Goal: Information Seeking & Learning: Learn about a topic

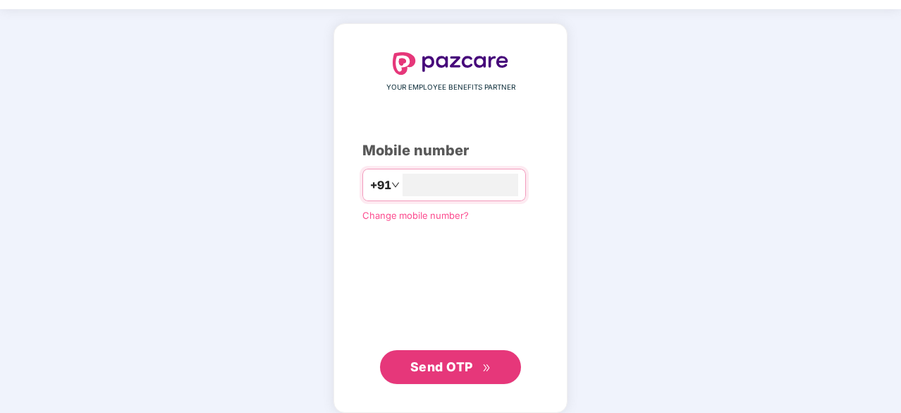
scroll to position [44, 0]
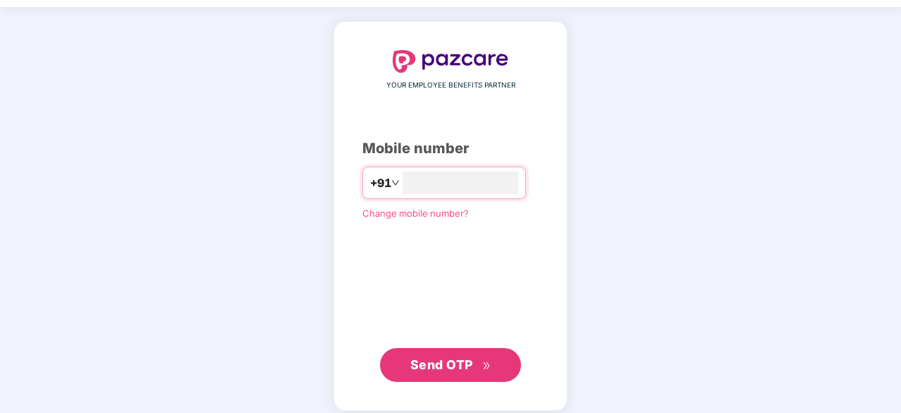
type input "**********"
click at [477, 367] on span "Send OTP" at bounding box center [450, 365] width 81 height 20
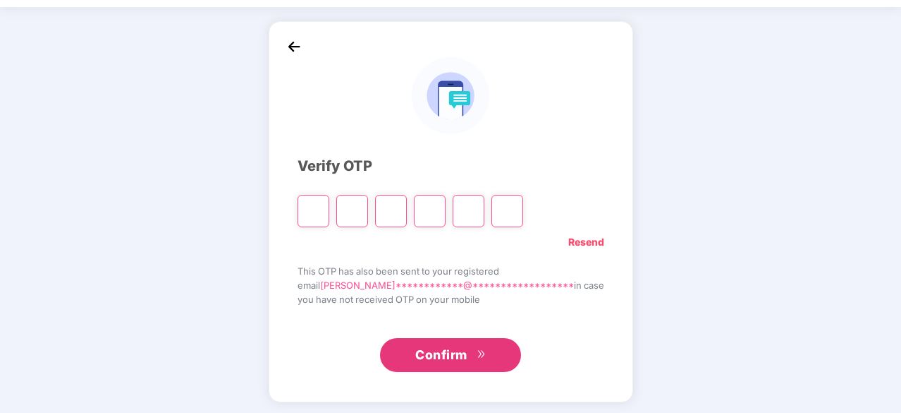
type input "*"
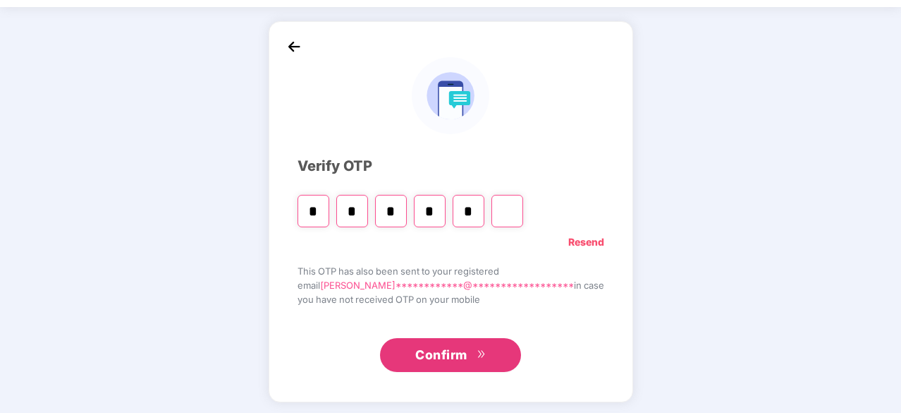
type input "*"
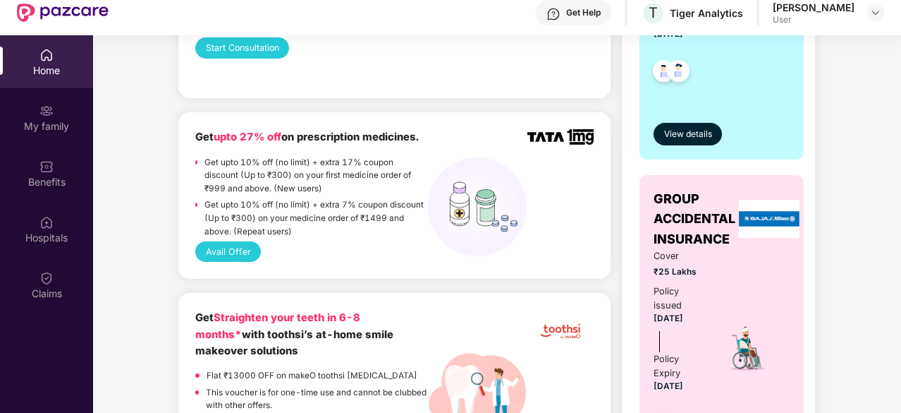
scroll to position [494, 0]
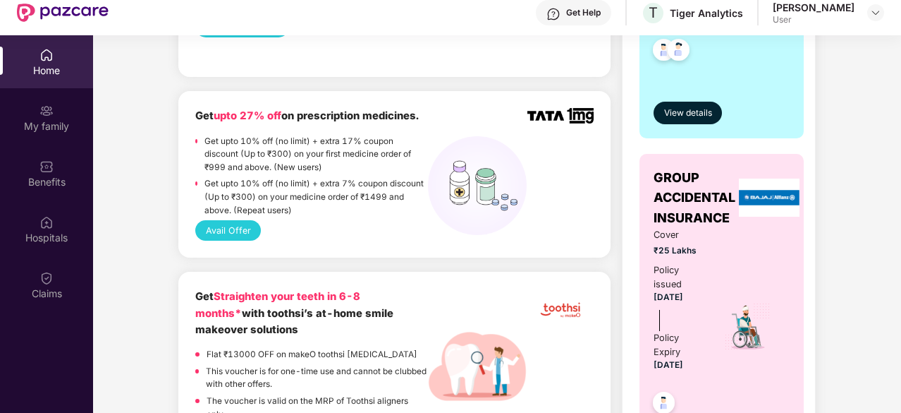
click at [243, 233] on button "Avail Offer" at bounding box center [228, 230] width 66 height 20
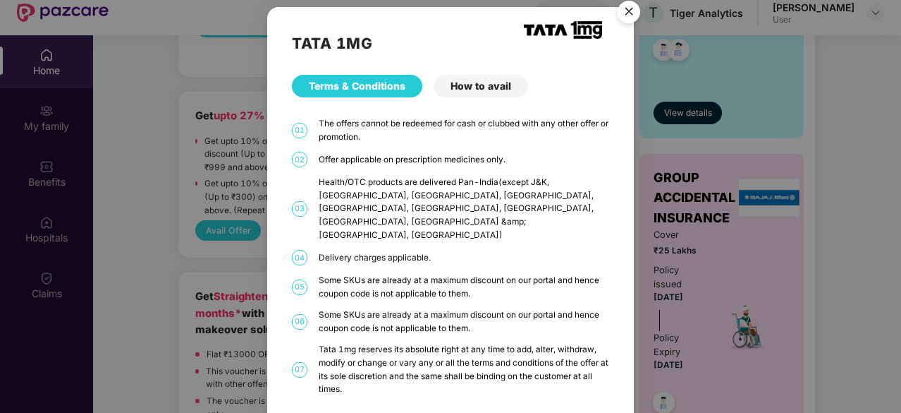
click at [633, 11] on img "Close" at bounding box center [628, 13] width 39 height 39
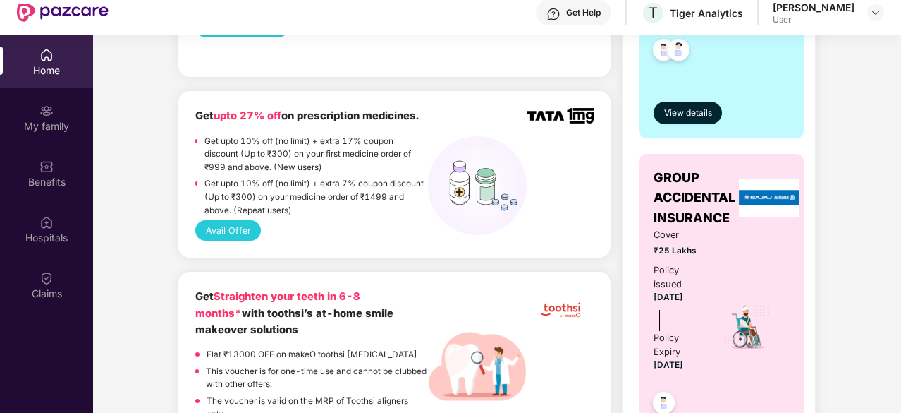
scroll to position [564, 0]
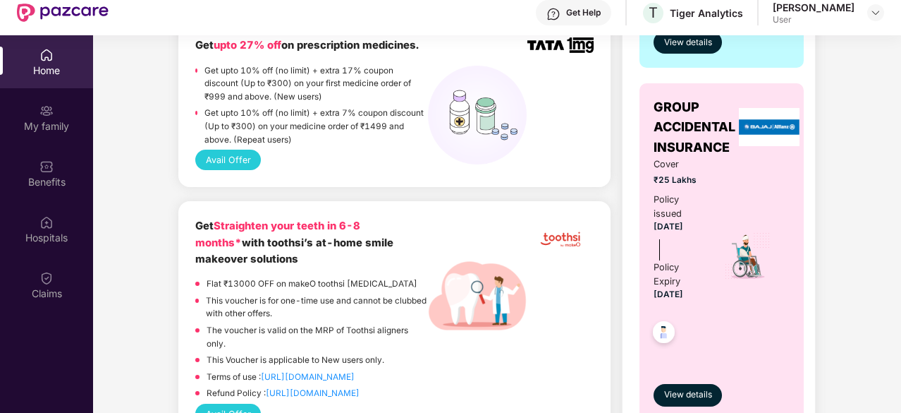
click at [216, 161] on button "Avail Offer" at bounding box center [228, 159] width 66 height 20
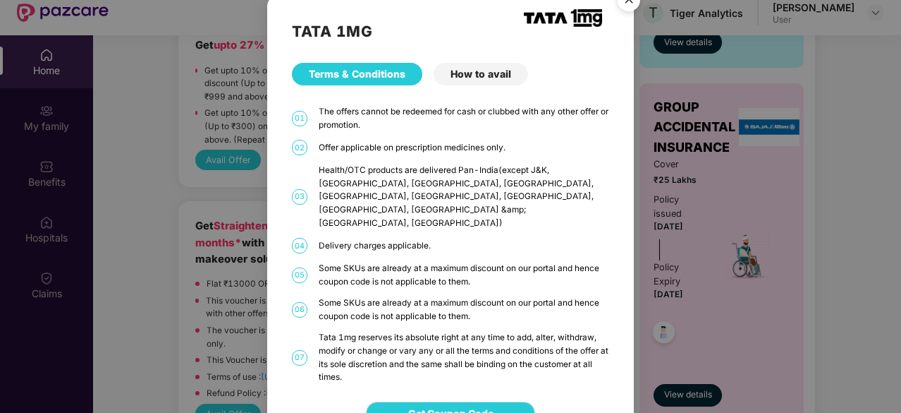
scroll to position [16, 0]
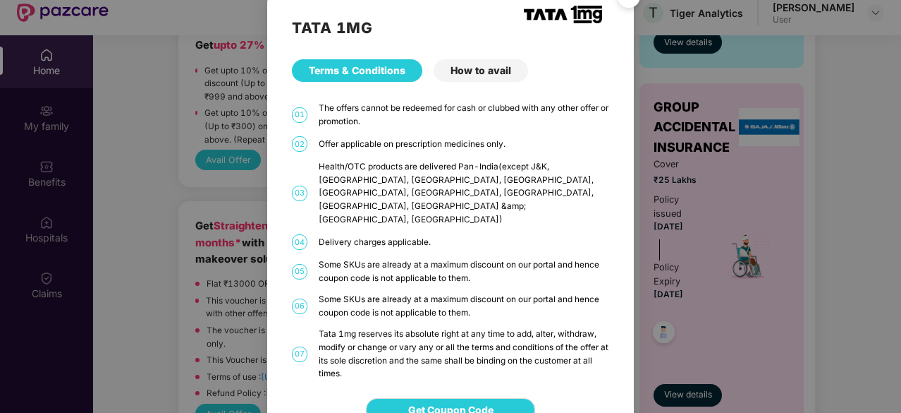
click at [159, 221] on div "TATA 1MG Terms & Conditions How to avail 01 The offers cannot be redeemed for c…" at bounding box center [450, 206] width 901 height 413
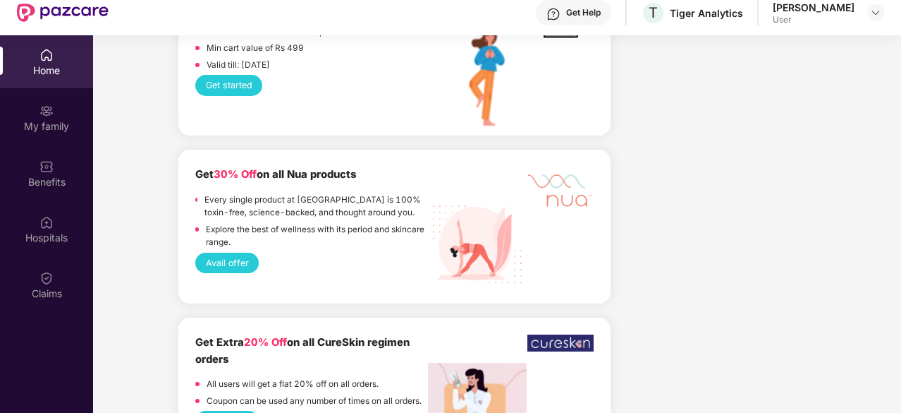
scroll to position [1622, 0]
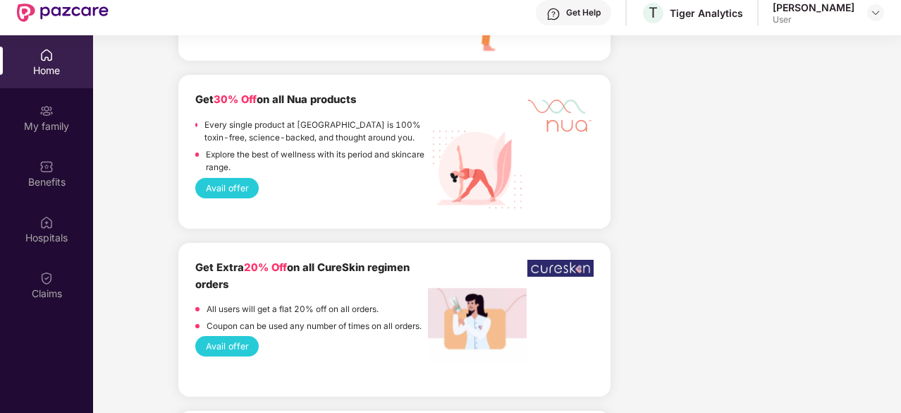
click at [244, 178] on button "Avail offer" at bounding box center [226, 188] width 63 height 20
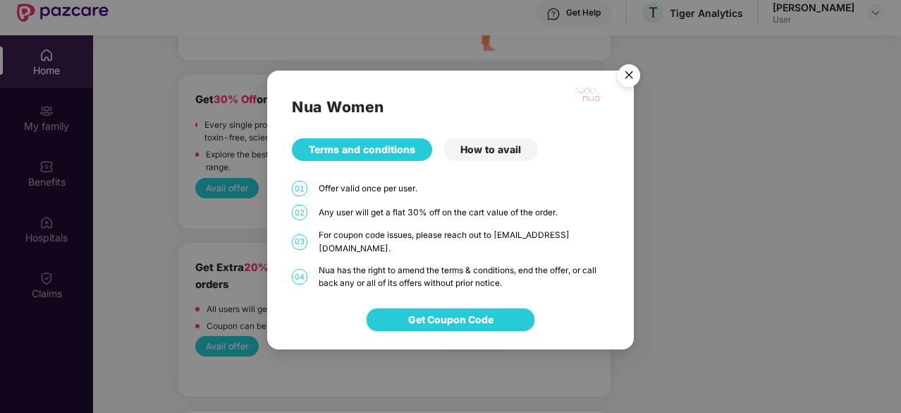
click at [424, 312] on span "Get Coupon Code" at bounding box center [450, 320] width 85 height 16
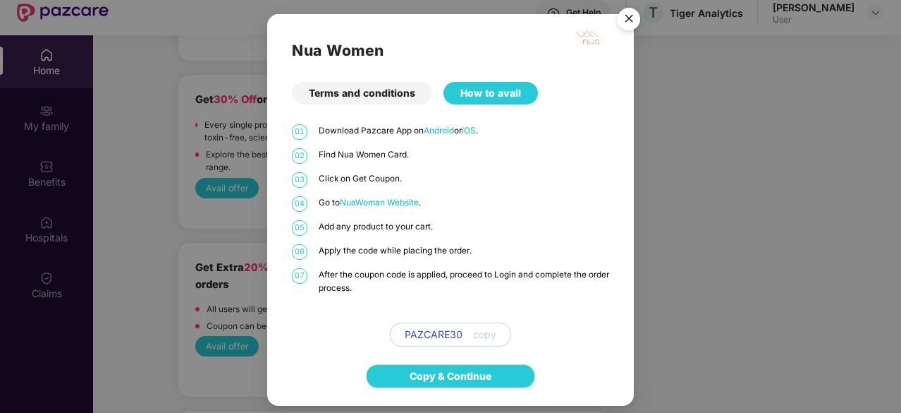
click at [482, 331] on span "copy" at bounding box center [484, 334] width 23 height 16
click at [482, 332] on span "copy" at bounding box center [484, 334] width 23 height 16
click at [444, 334] on span "PAZCARE30" at bounding box center [434, 334] width 58 height 16
click at [532, 259] on div "06 Apply the code while placing the order." at bounding box center [450, 252] width 317 height 16
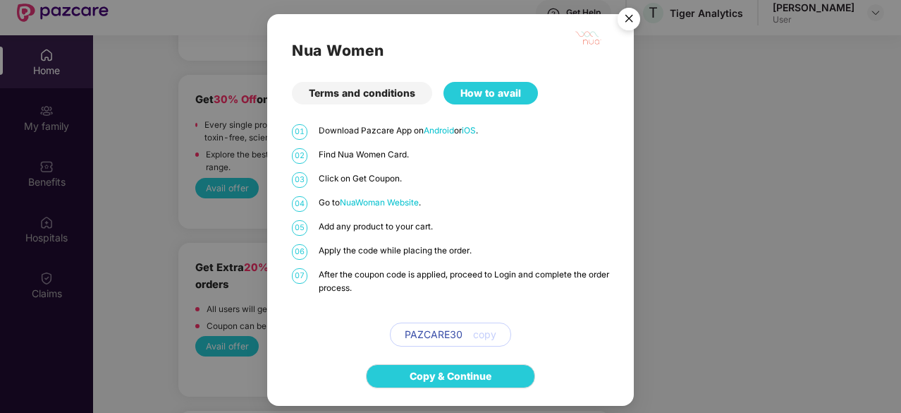
click at [630, 23] on img "Close" at bounding box center [628, 20] width 39 height 39
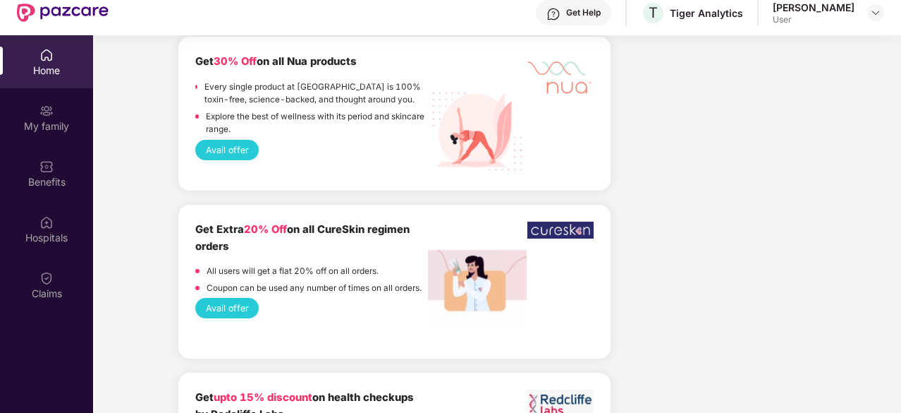
scroll to position [1692, 0]
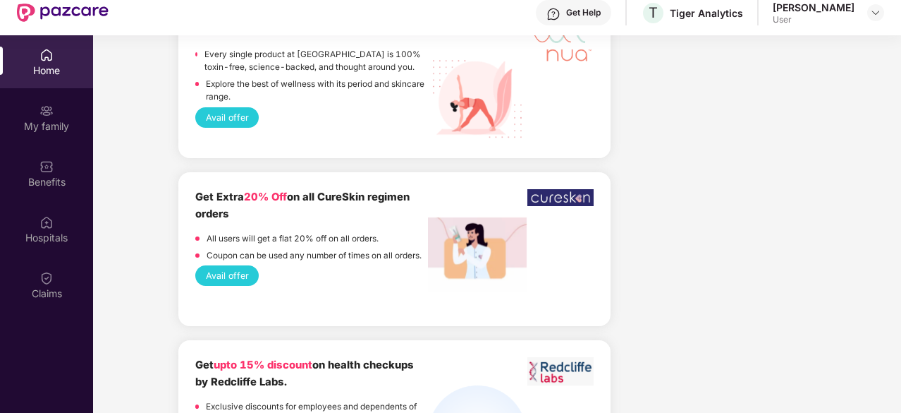
click at [654, 208] on div "Company benefits 1a - Group Health Insurance Cover ₹8 Lakhs Policy issued 15 Ap…" at bounding box center [718, 156] width 205 height 3275
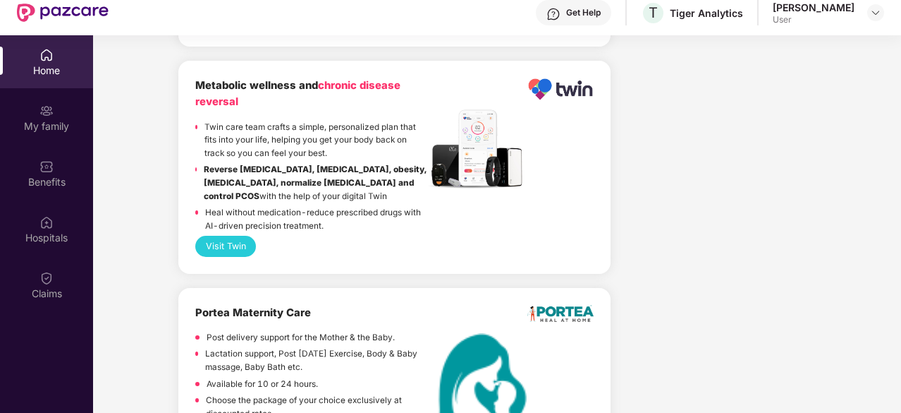
scroll to position [3051, 0]
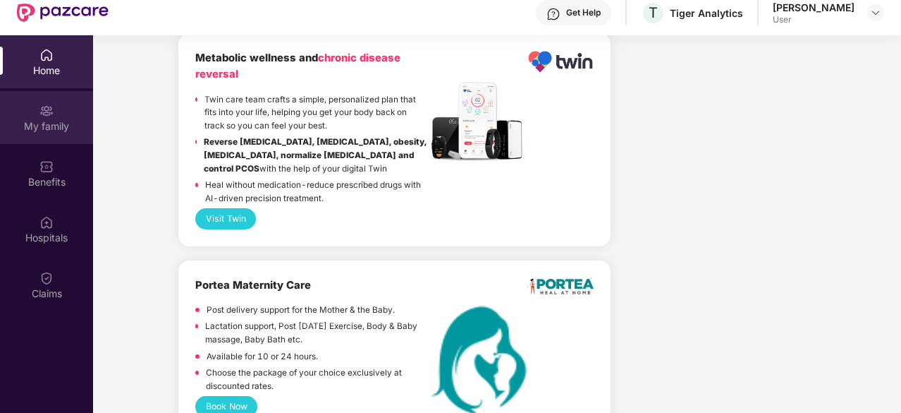
click at [45, 128] on div "My family" at bounding box center [46, 125] width 93 height 14
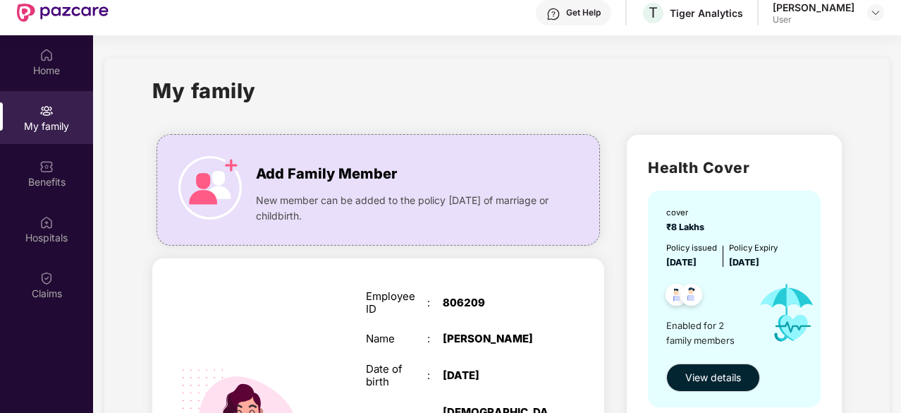
scroll to position [71, 0]
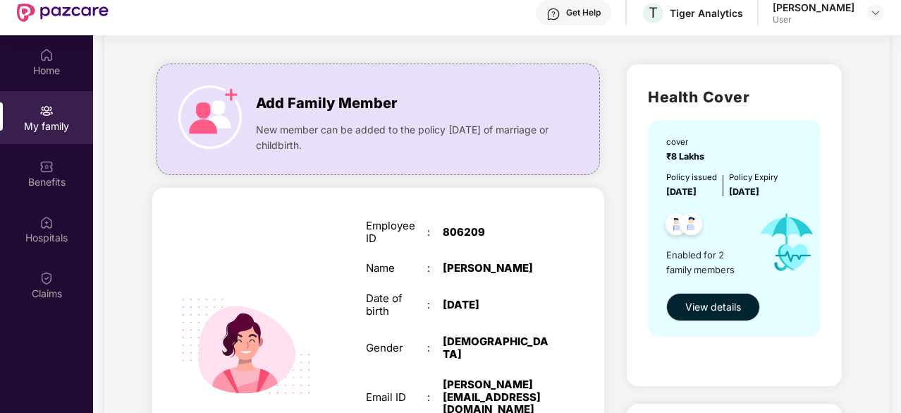
click at [861, 187] on div "My family Add Family Member New member can be added to the policy within 30 day…" at bounding box center [497, 397] width 786 height 820
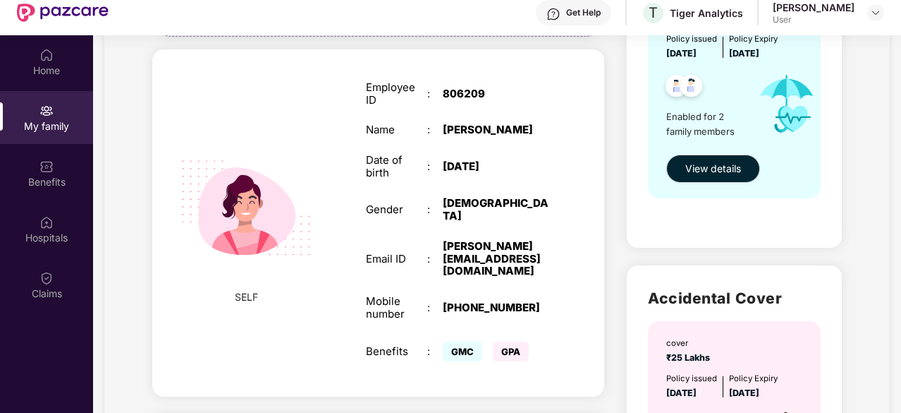
scroll to position [141, 0]
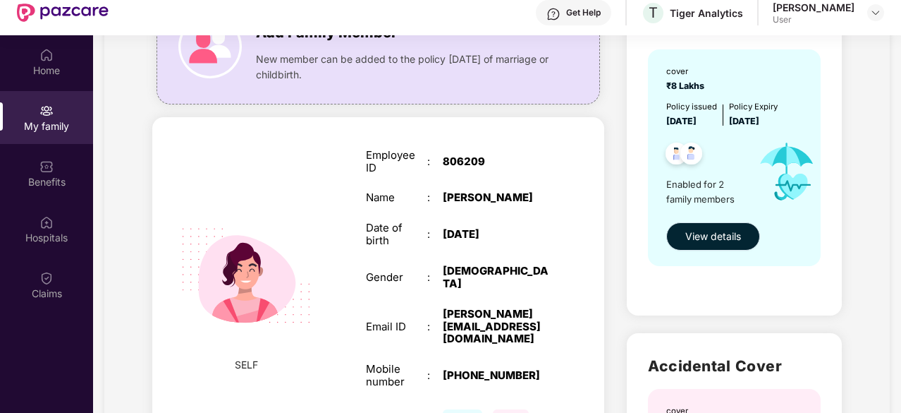
click at [722, 235] on span "View details" at bounding box center [713, 236] width 56 height 16
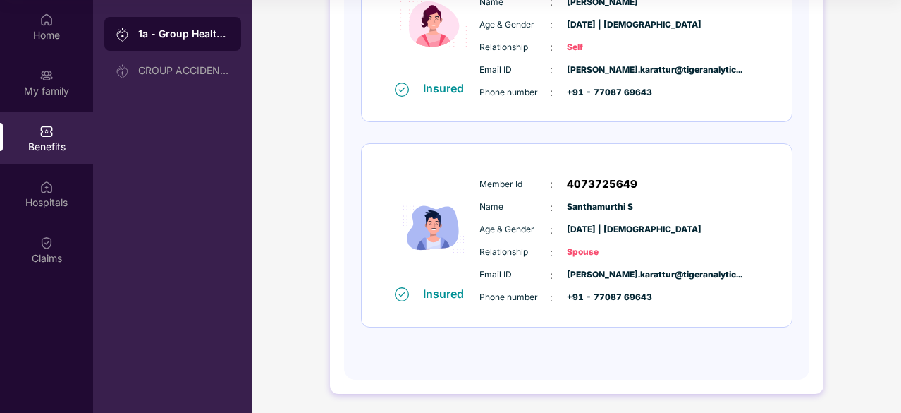
scroll to position [0, 0]
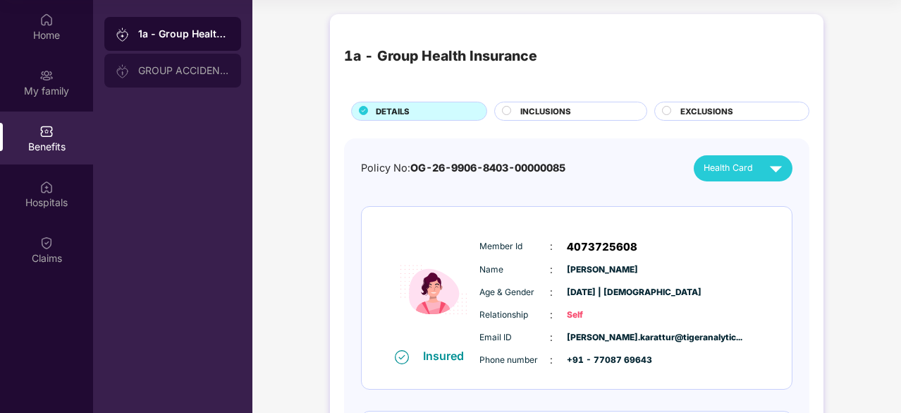
click at [176, 81] on div "GROUP ACCIDENTAL INSURANCE" at bounding box center [172, 71] width 137 height 34
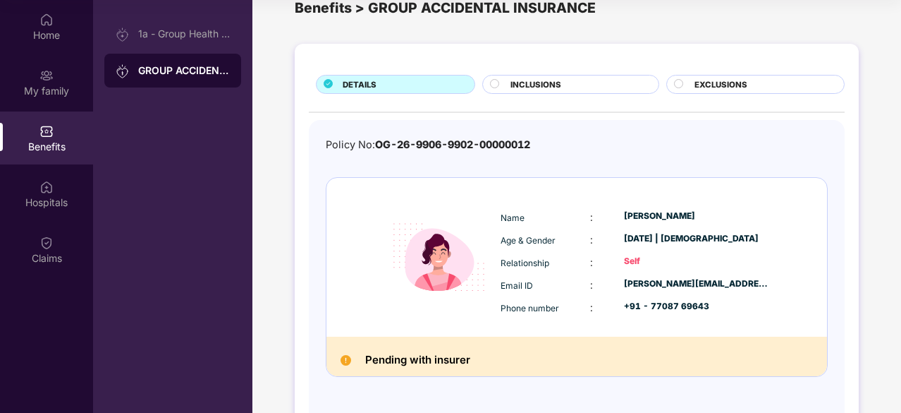
scroll to position [10, 0]
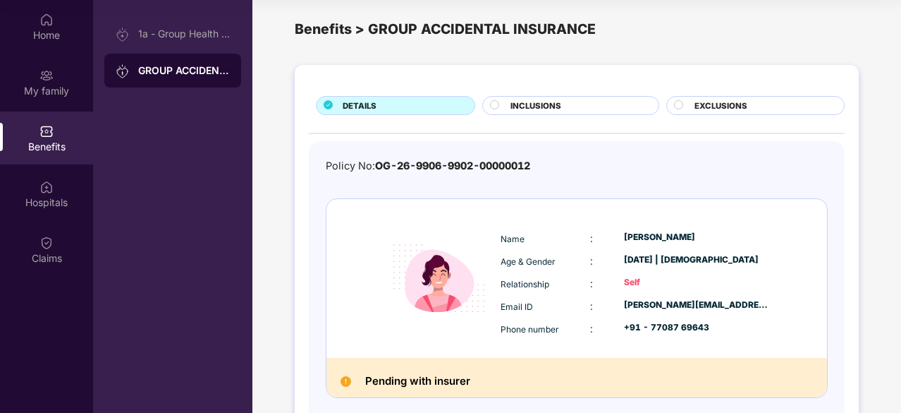
click at [546, 102] on span "INCLUSIONS" at bounding box center [536, 105] width 51 height 13
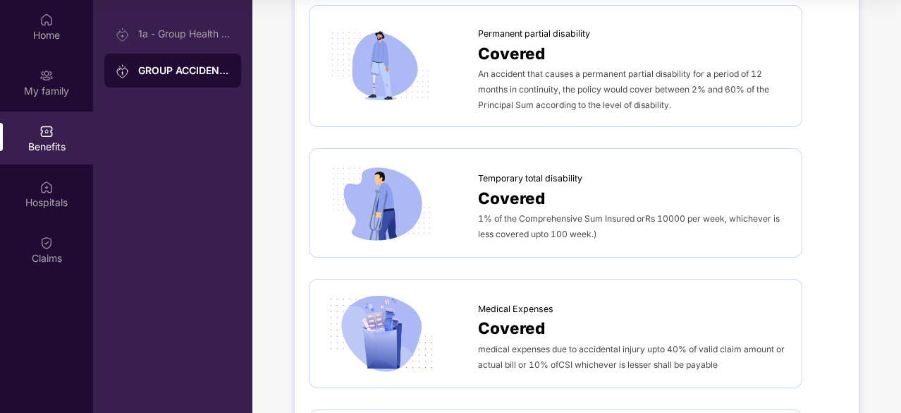
scroll to position [0, 0]
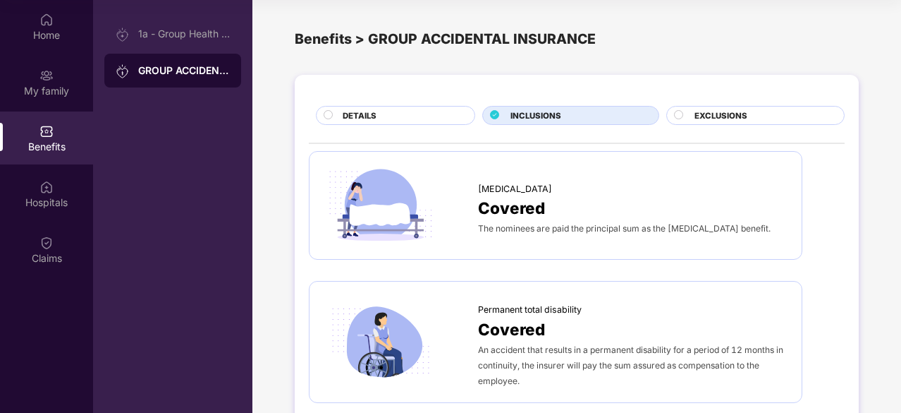
click at [697, 113] on span "EXCLUSIONS" at bounding box center [721, 115] width 53 height 13
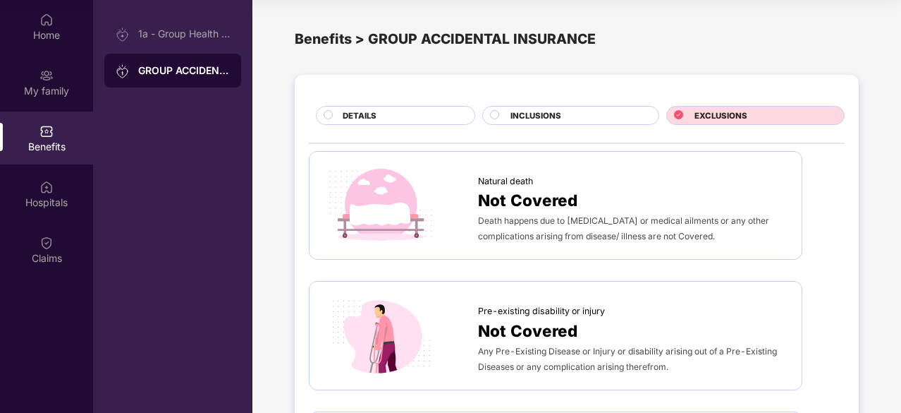
scroll to position [71, 0]
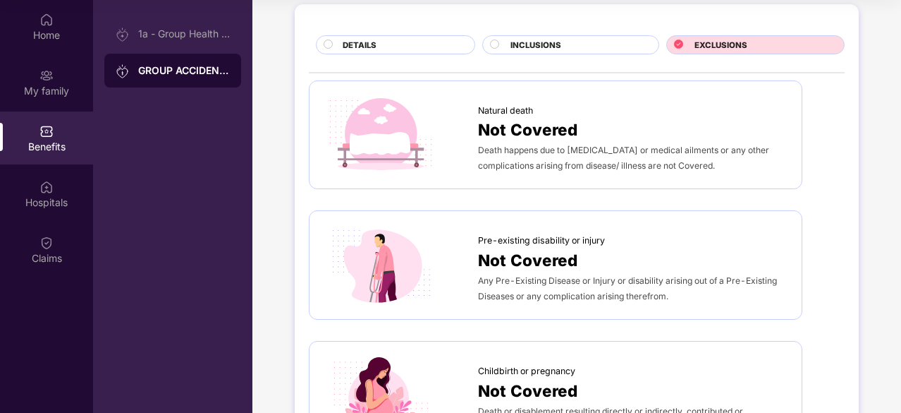
click at [53, 135] on img at bounding box center [46, 131] width 14 height 14
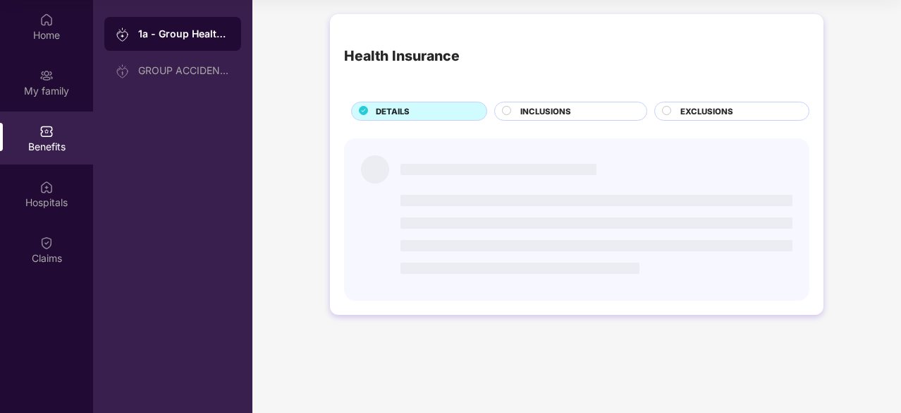
scroll to position [0, 0]
click at [50, 73] on img at bounding box center [46, 75] width 14 height 14
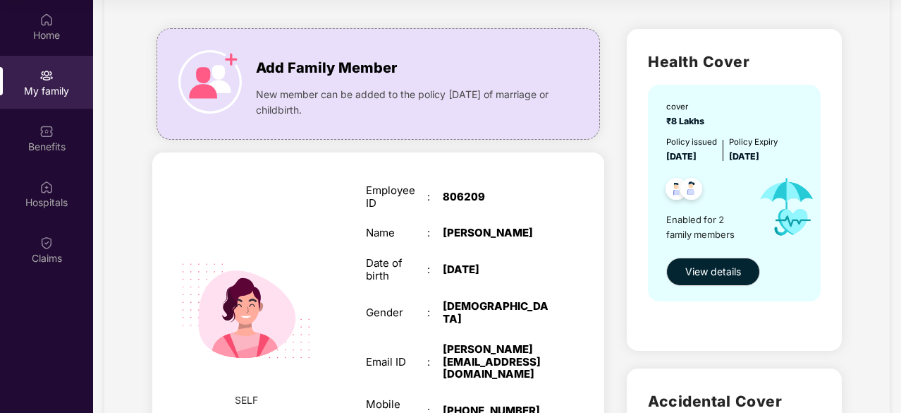
scroll to position [439, 0]
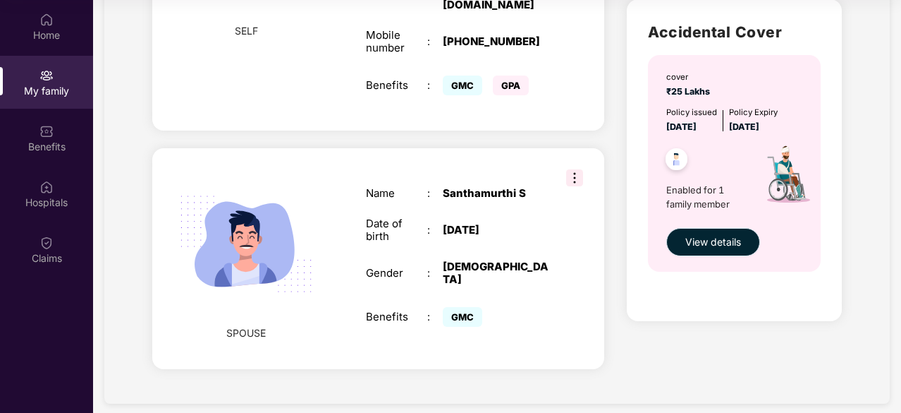
click at [723, 243] on span "View details" at bounding box center [713, 242] width 56 height 16
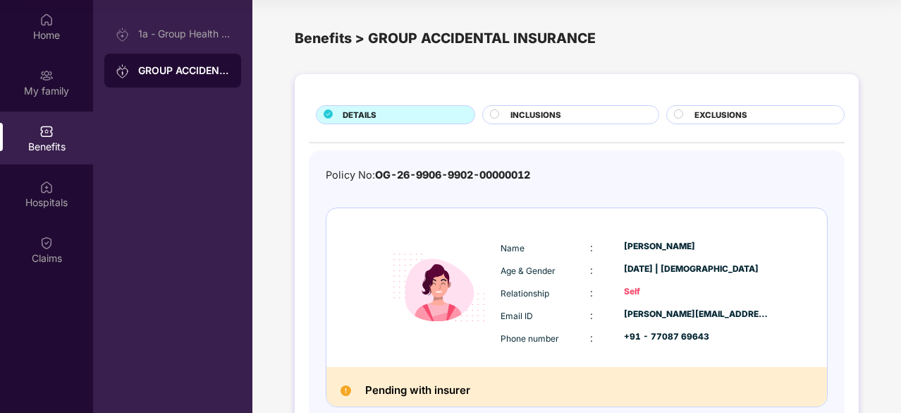
scroll to position [0, 0]
click at [56, 150] on div "Benefits" at bounding box center [46, 147] width 93 height 14
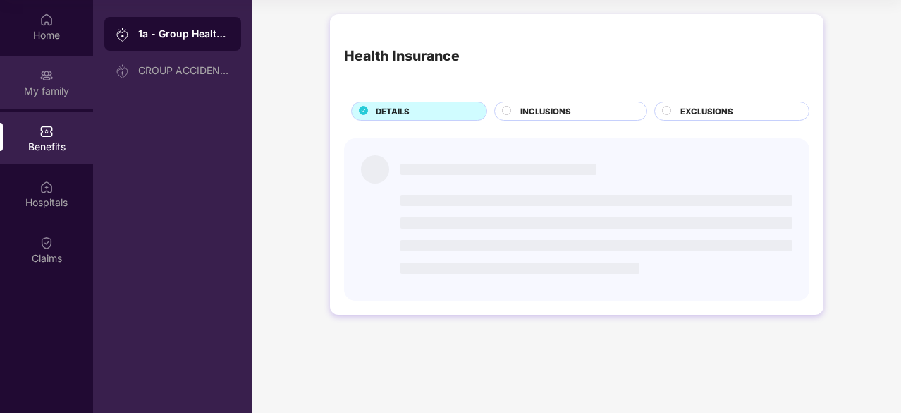
click at [56, 106] on div "My family" at bounding box center [46, 82] width 93 height 53
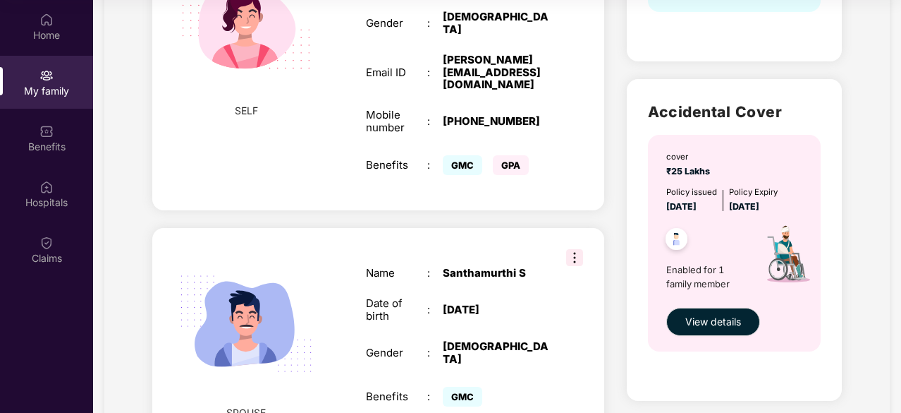
scroll to position [439, 0]
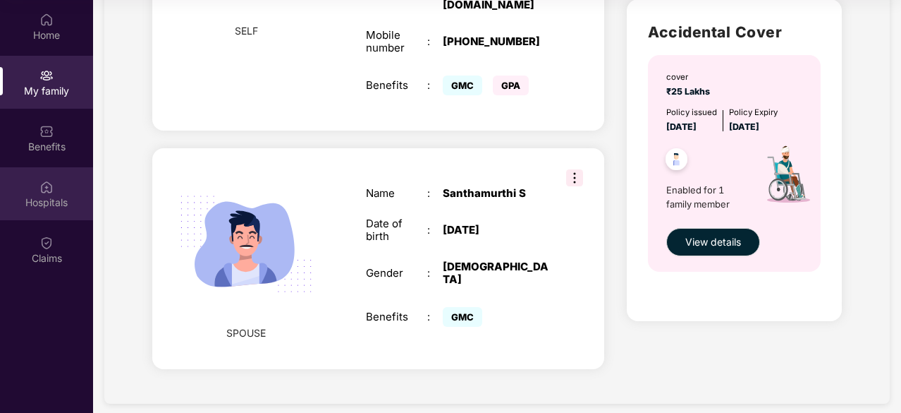
click at [56, 185] on div "Hospitals" at bounding box center [46, 193] width 93 height 53
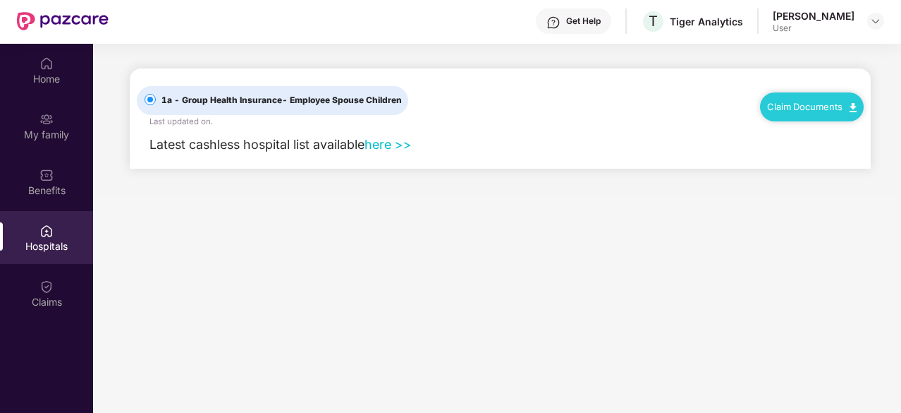
scroll to position [0, 0]
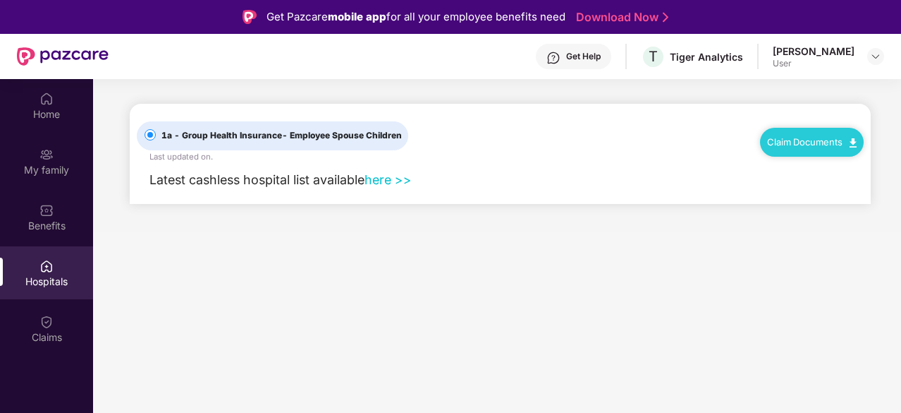
click at [397, 181] on link "here >>" at bounding box center [388, 179] width 47 height 15
click at [63, 322] on div "Claims" at bounding box center [46, 328] width 93 height 53
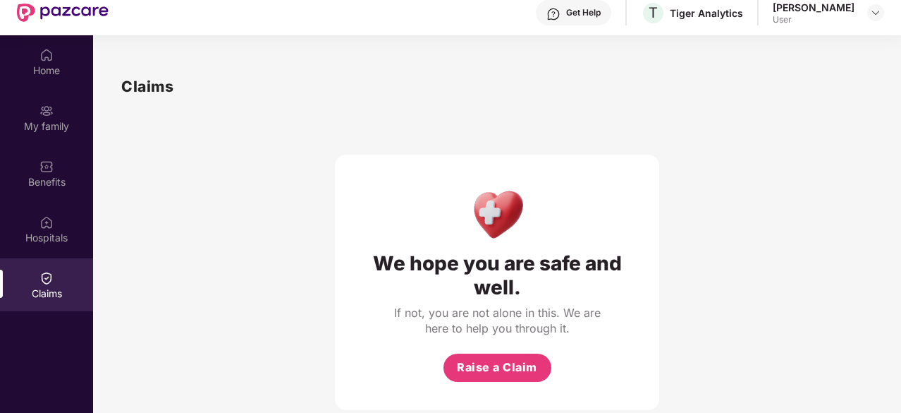
scroll to position [79, 0]
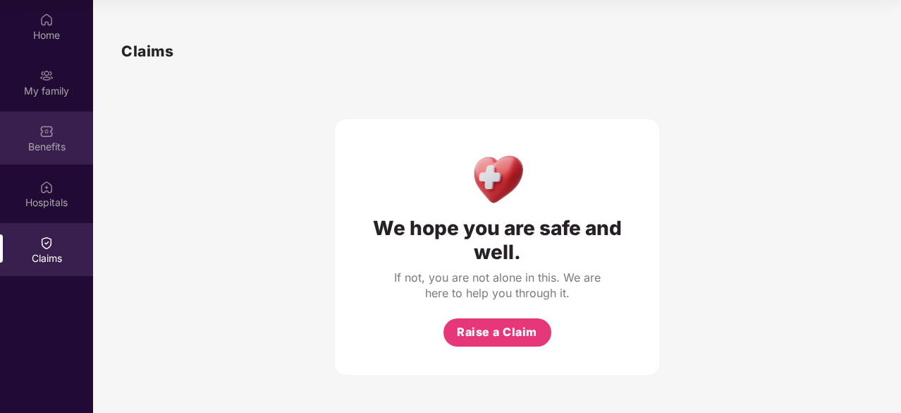
click at [42, 147] on div "Benefits" at bounding box center [46, 147] width 93 height 14
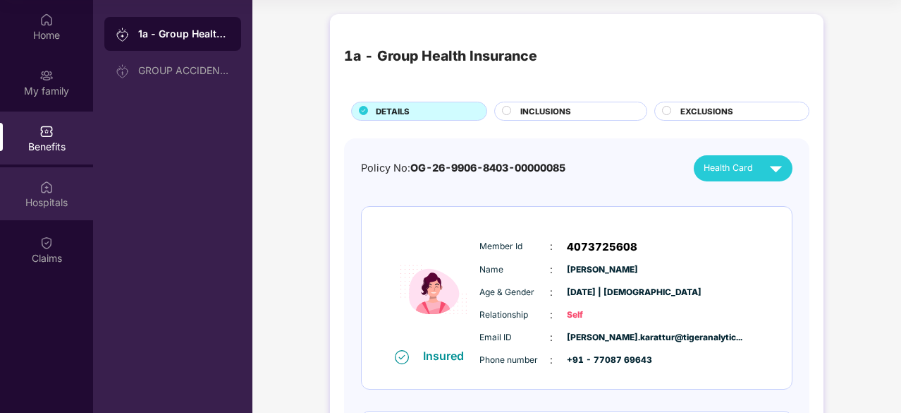
click at [37, 190] on div "Hospitals" at bounding box center [46, 193] width 93 height 53
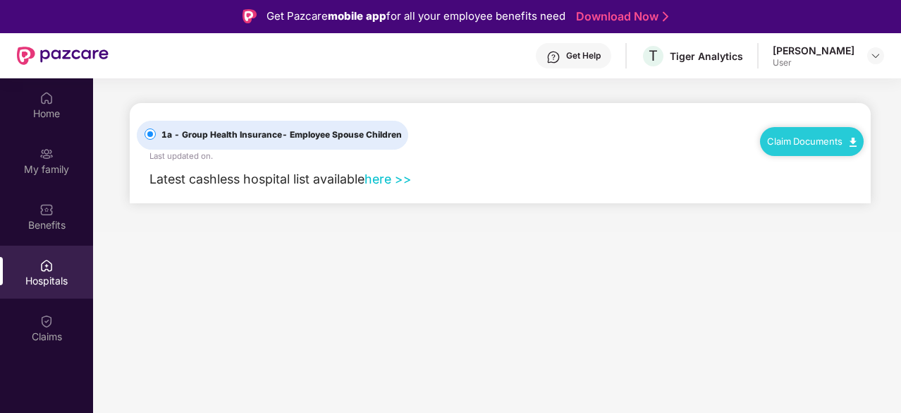
scroll to position [0, 0]
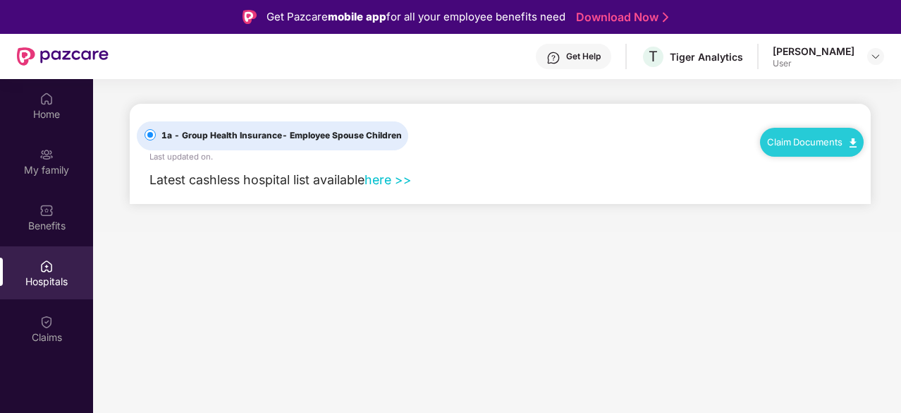
click at [566, 54] on div "Get Help" at bounding box center [583, 56] width 35 height 11
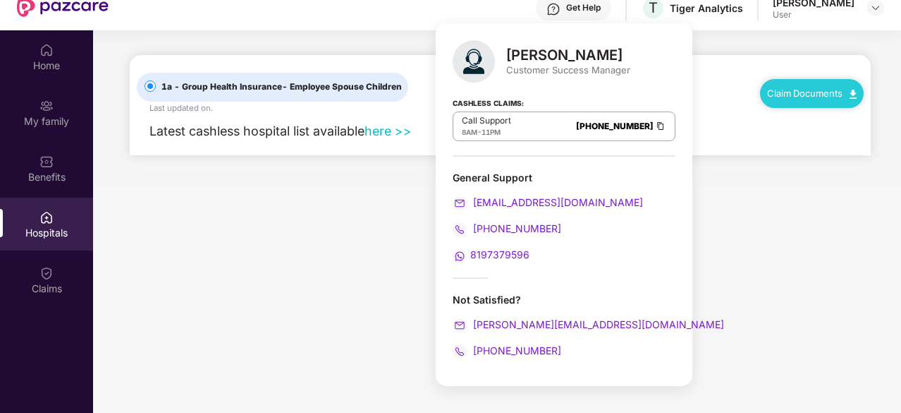
scroll to position [71, 0]
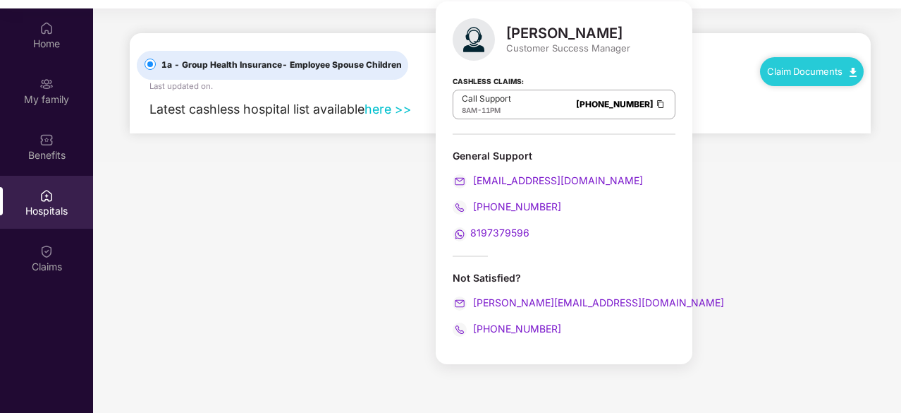
click at [338, 271] on main "1a - Group Health Insurance - Employee Spouse Children Last updated on . Claim …" at bounding box center [497, 214] width 808 height 413
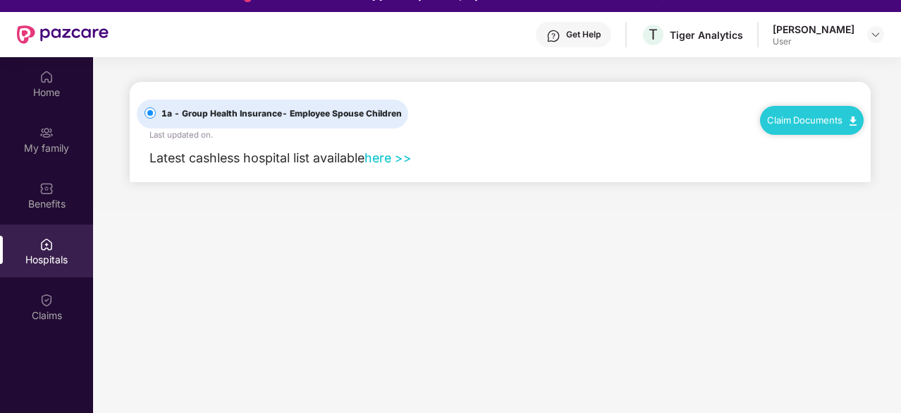
scroll to position [0, 0]
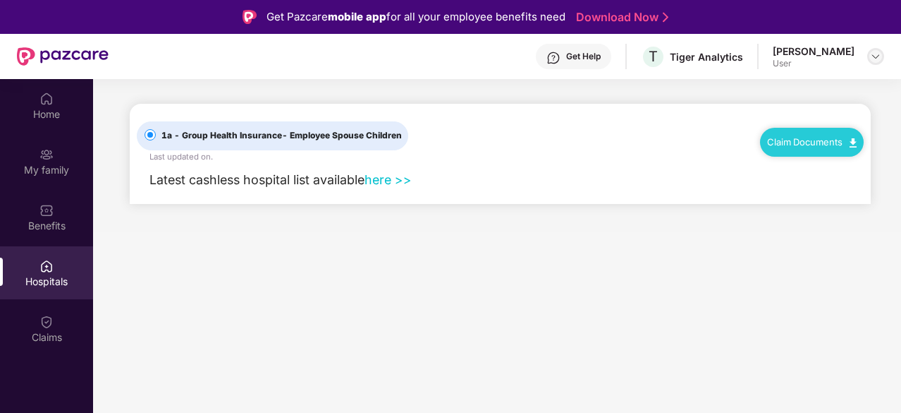
click at [872, 56] on img at bounding box center [875, 56] width 11 height 11
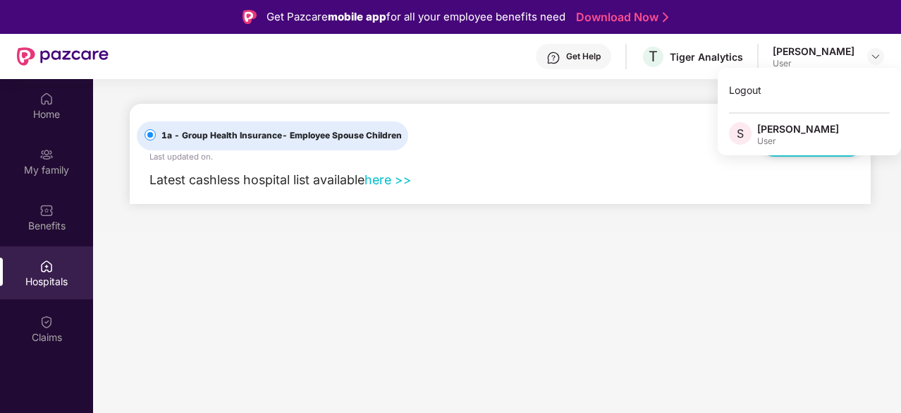
click at [693, 334] on main "1a - Group Health Insurance - Employee Spouse Children Last updated on . Claim …" at bounding box center [497, 285] width 808 height 413
